Goal: Check status: Check status

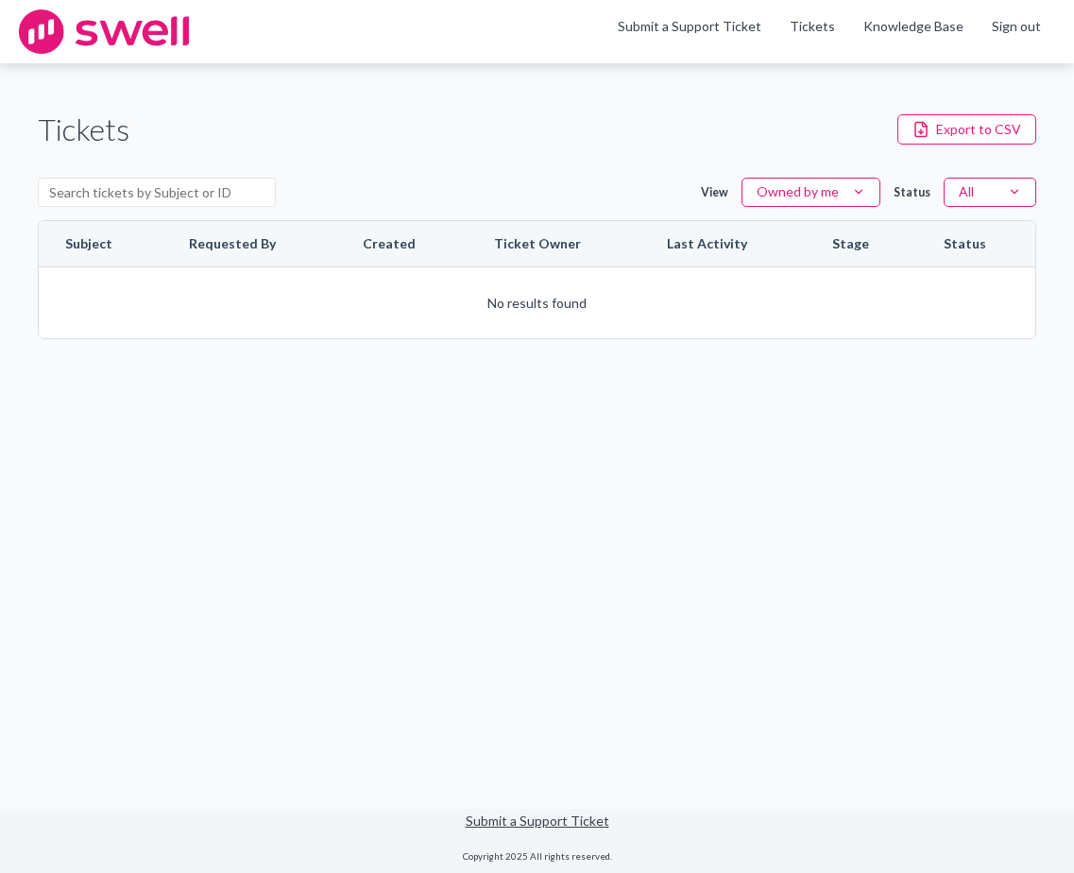
click at [397, 550] on main "Tickets Export to CSV View Owned by me Status All Subject Requested By Created …" at bounding box center [537, 435] width 1074 height 745
click at [380, 426] on main "Tickets Export to CSV View Owned by me Status All Subject Requested By Created …" at bounding box center [537, 435] width 1074 height 745
click at [484, 102] on div "Tickets Export to CSV View Owned by me Status All Subject Requested By Created …" at bounding box center [537, 224] width 999 height 264
click at [486, 591] on main "Tickets Export to CSV View Owned by me Status All Subject Requested By Created …" at bounding box center [537, 435] width 1074 height 745
click at [506, 472] on main "Tickets Export to CSV View Owned by me Status All Subject Requested By Created …" at bounding box center [537, 435] width 1074 height 745
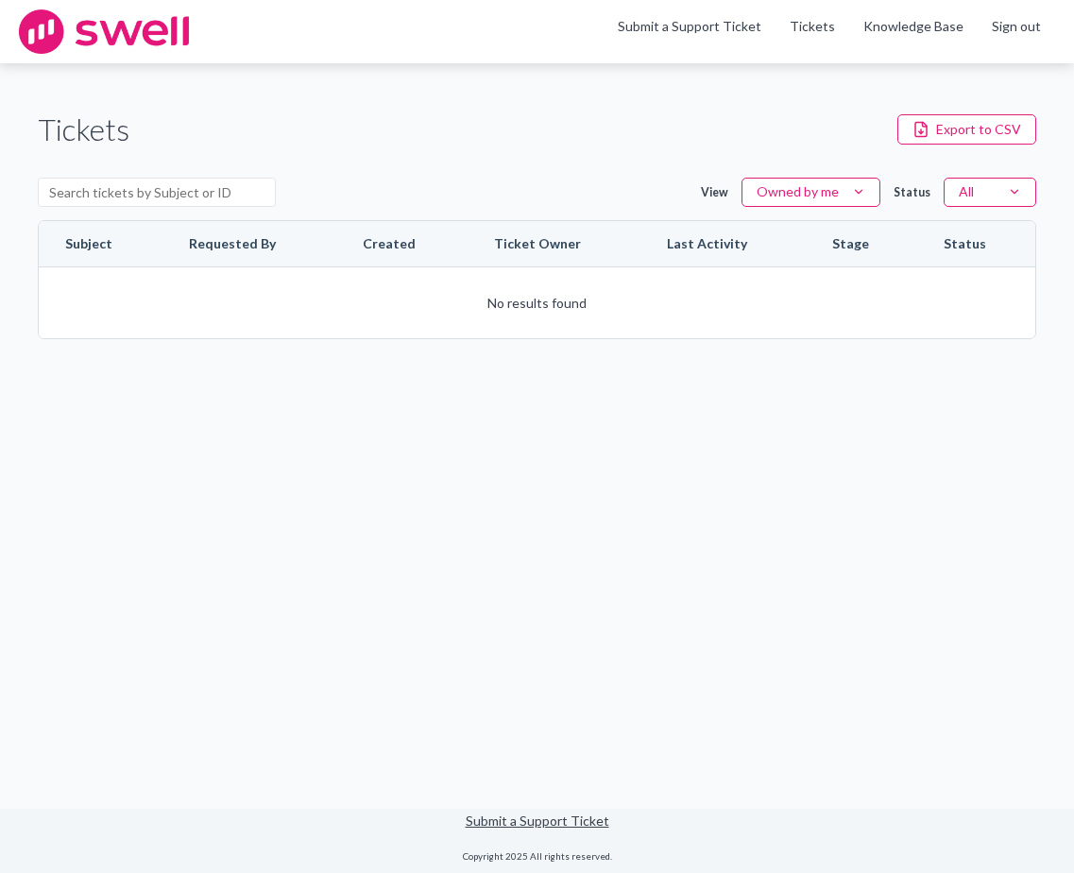
click at [107, 29] on img at bounding box center [104, 31] width 170 height 44
